Goal: Information Seeking & Learning: Check status

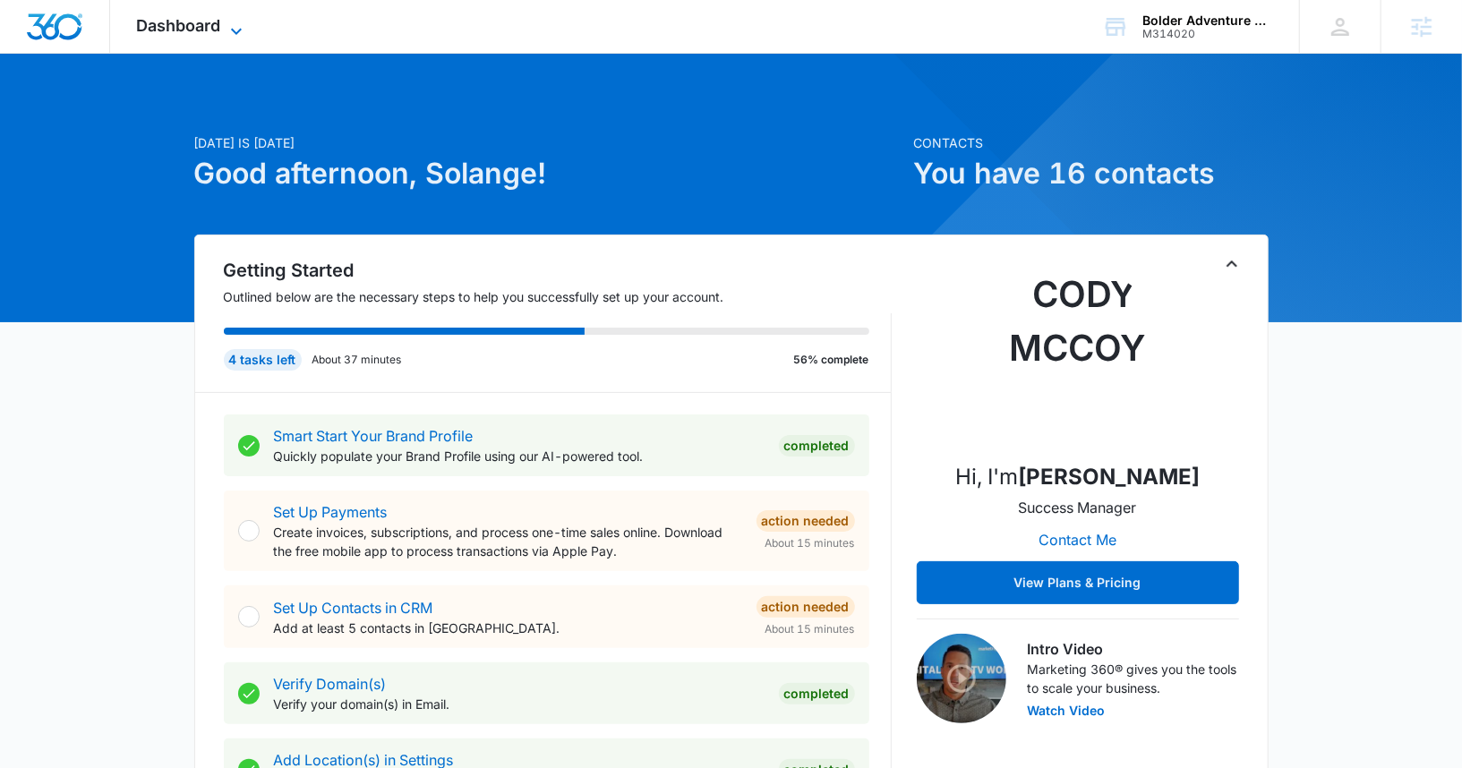
click at [220, 32] on span "Dashboard" at bounding box center [179, 25] width 84 height 19
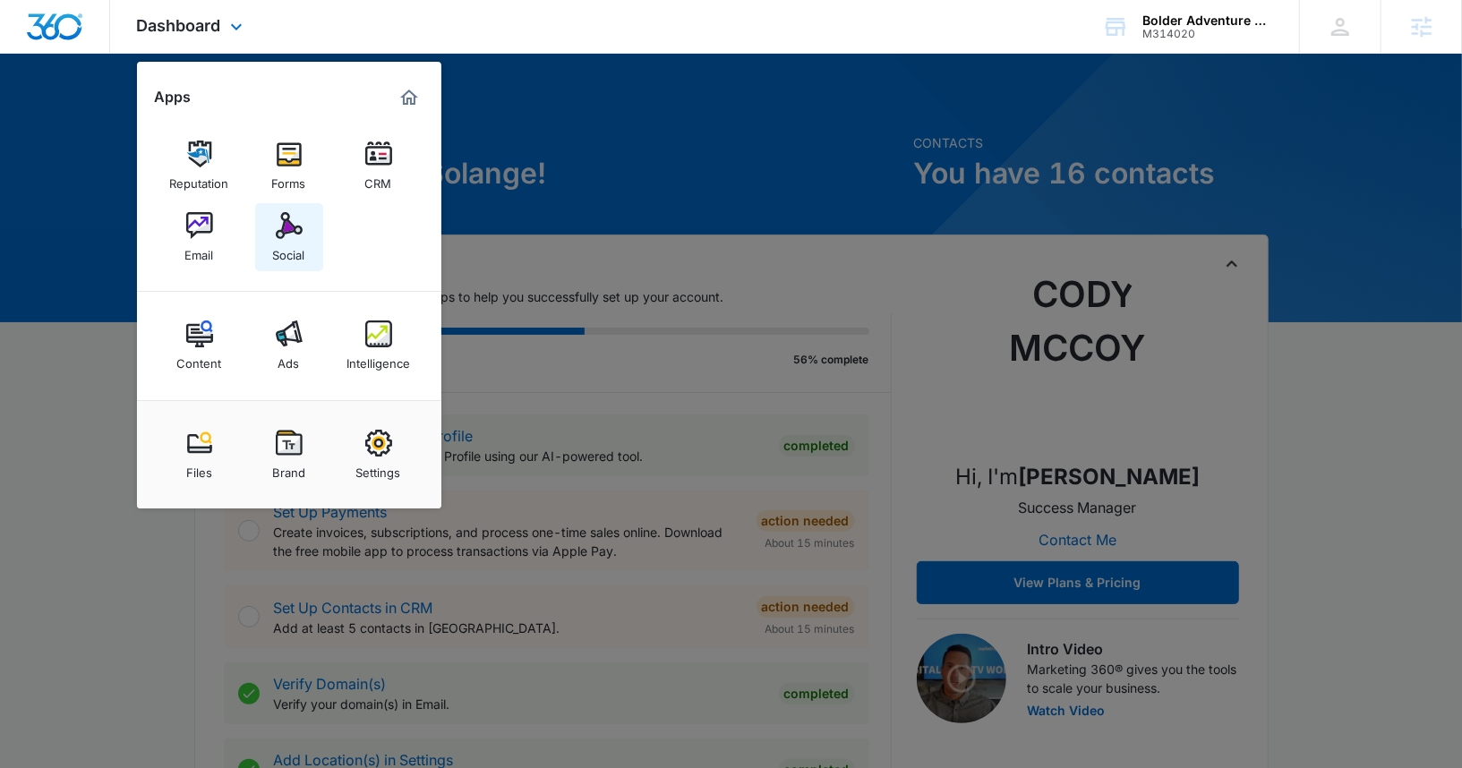
click at [288, 222] on img at bounding box center [289, 225] width 27 height 27
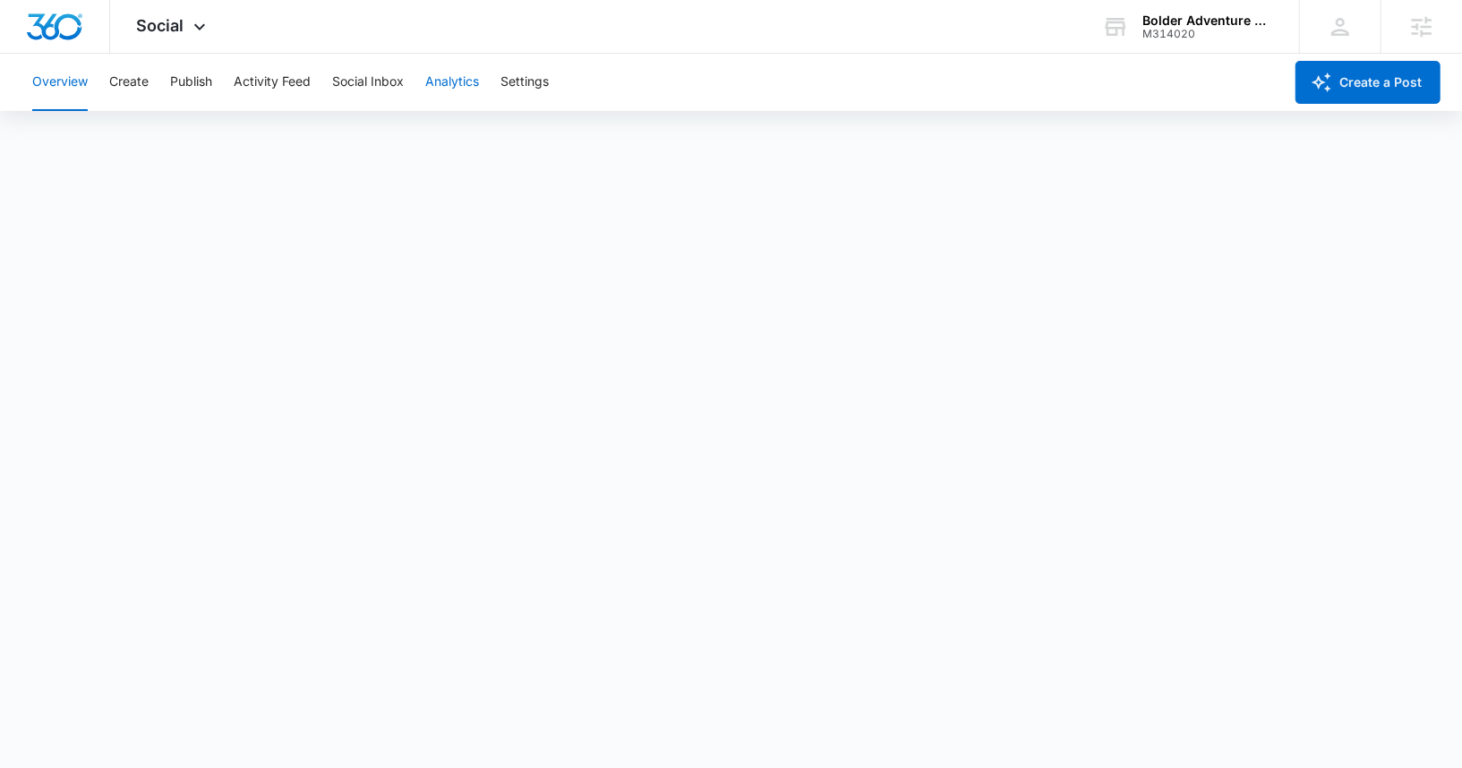
click at [453, 88] on button "Analytics" at bounding box center [452, 82] width 54 height 57
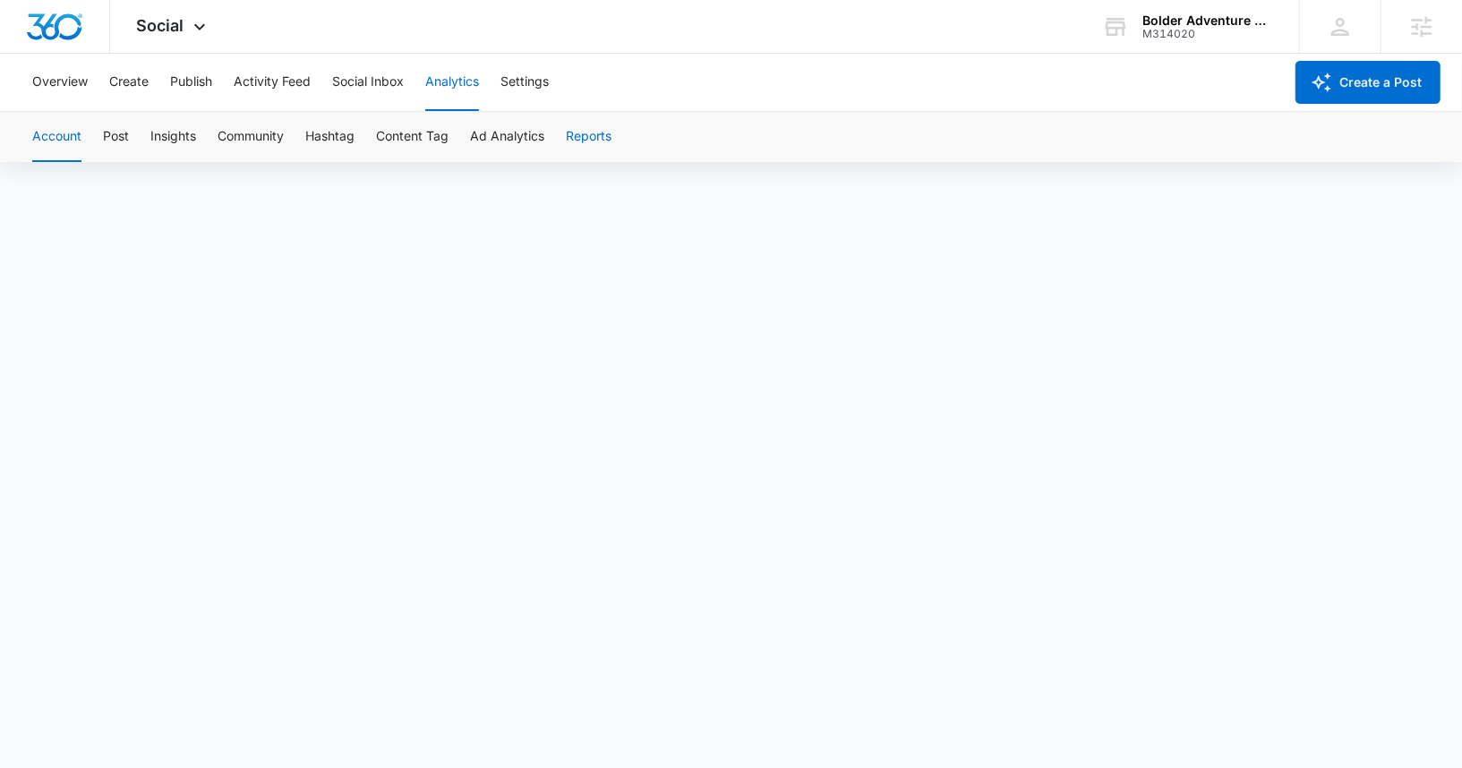
click at [569, 136] on button "Reports" at bounding box center [589, 137] width 46 height 50
